Goal: Navigation & Orientation: Find specific page/section

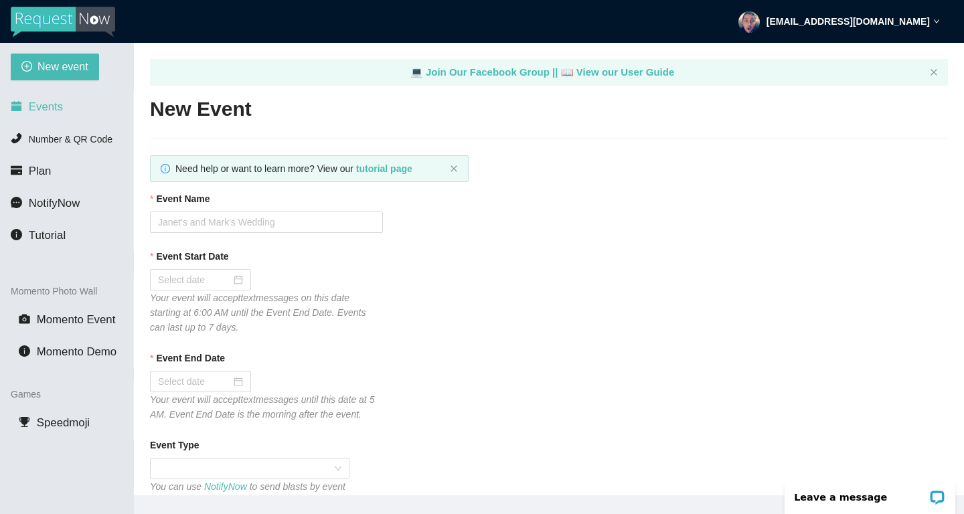
click at [46, 112] on span "Events" at bounding box center [46, 106] width 34 height 13
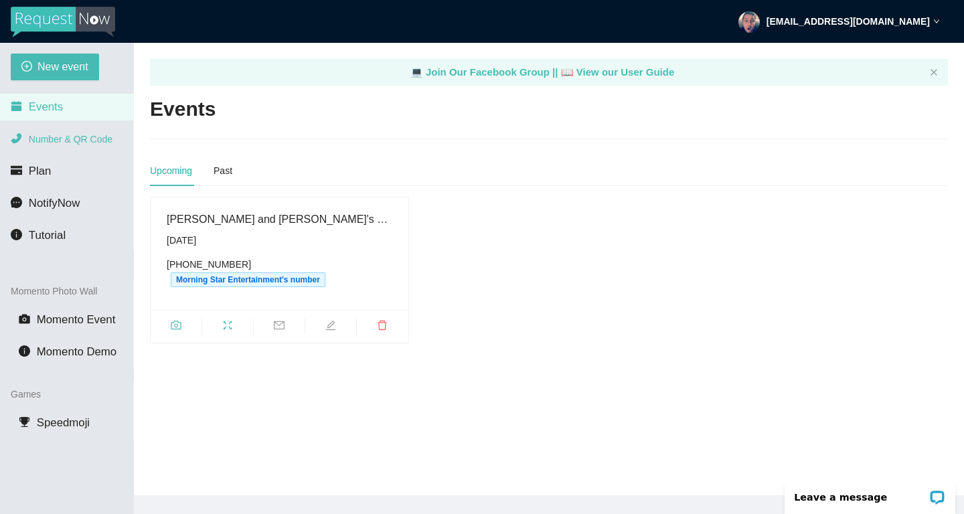
click at [76, 145] on li "Number & QR Code" at bounding box center [66, 139] width 133 height 27
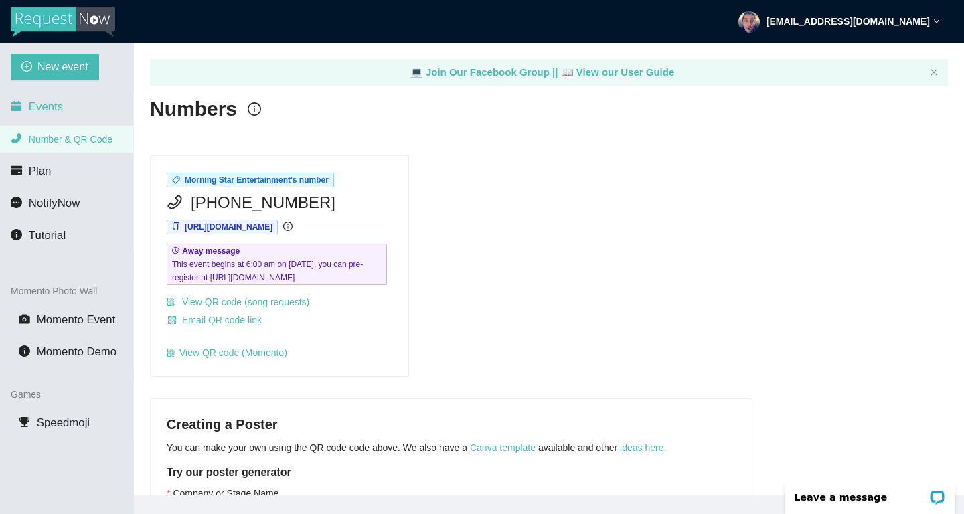
click at [54, 117] on li "Events" at bounding box center [66, 107] width 133 height 27
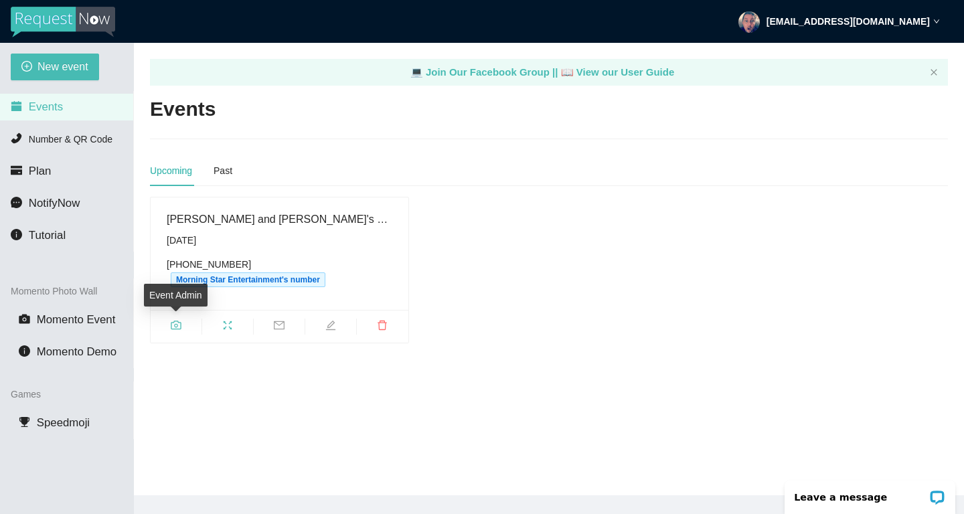
click at [177, 324] on icon "camera" at bounding box center [176, 325] width 10 height 9
